Goal: Register for event/course

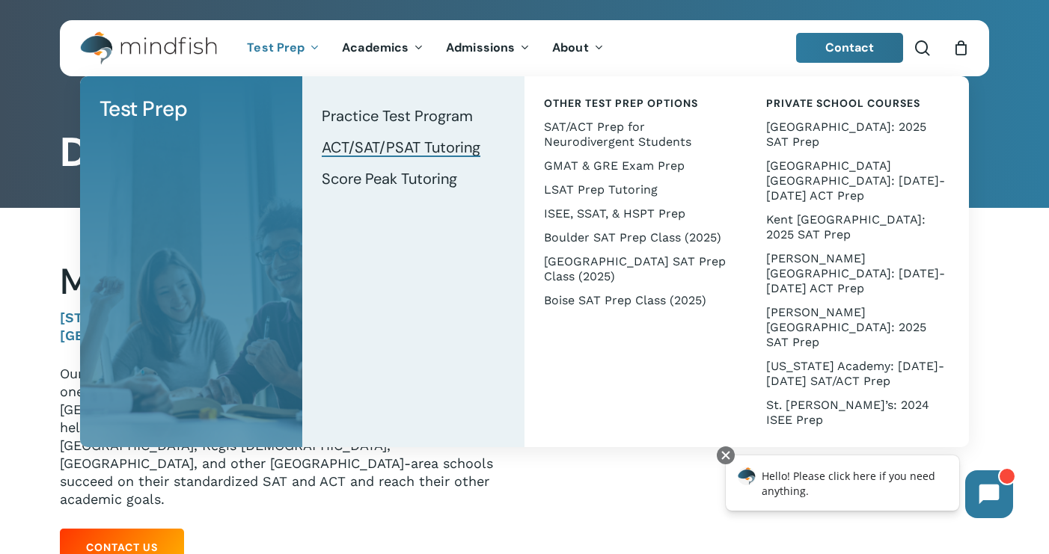
click at [366, 144] on span "ACT/SAT/PSAT Tutoring" at bounding box center [401, 147] width 159 height 19
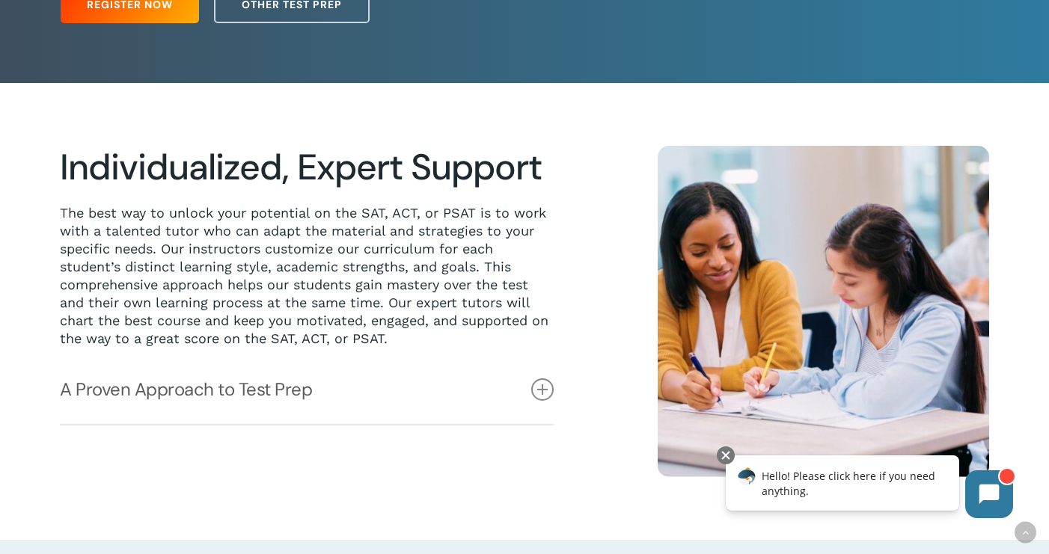
scroll to position [266, 0]
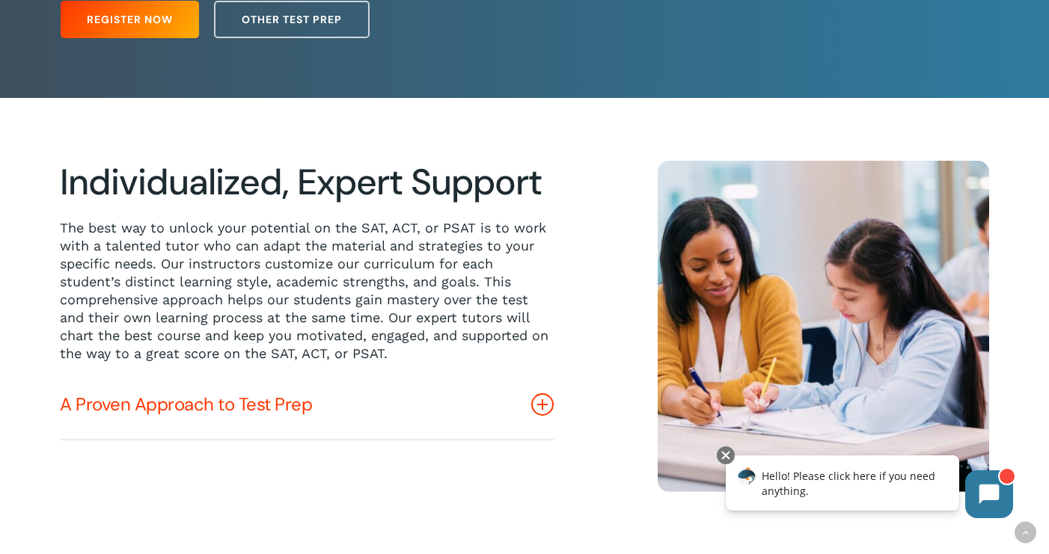
click at [543, 402] on icon at bounding box center [542, 404] width 22 height 22
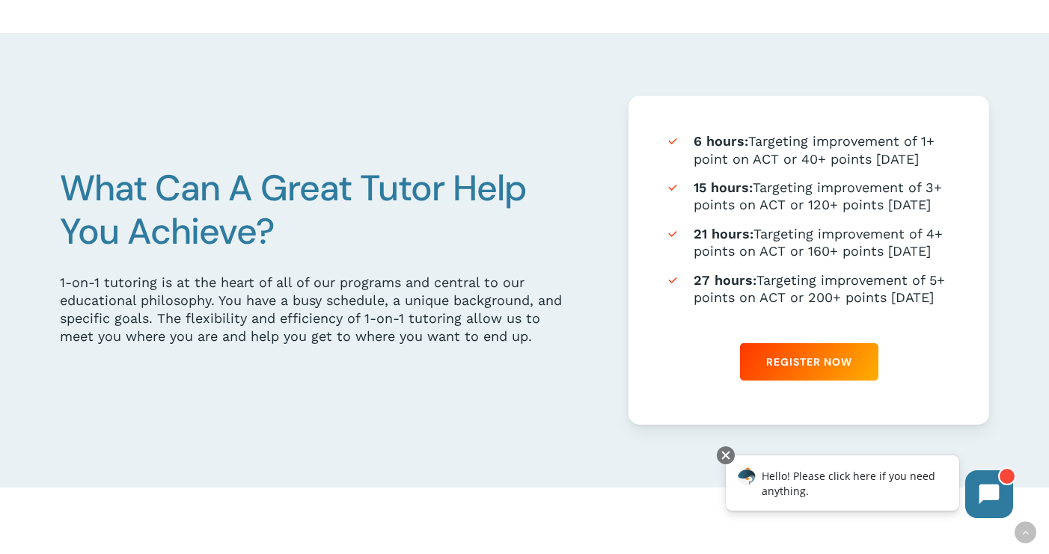
scroll to position [931, 0]
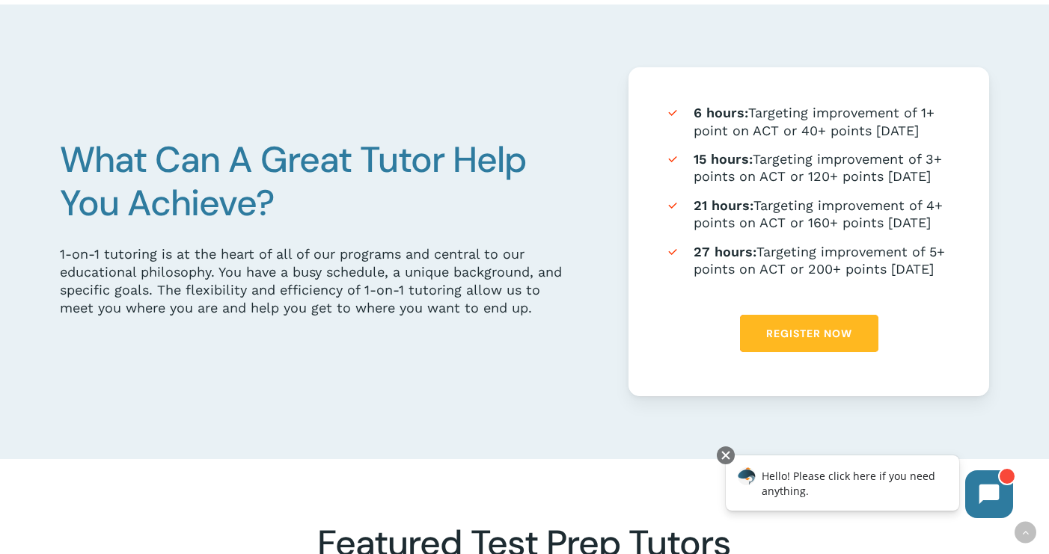
click at [827, 333] on span "Register Now" at bounding box center [809, 333] width 86 height 15
